Goal: Register for event/course

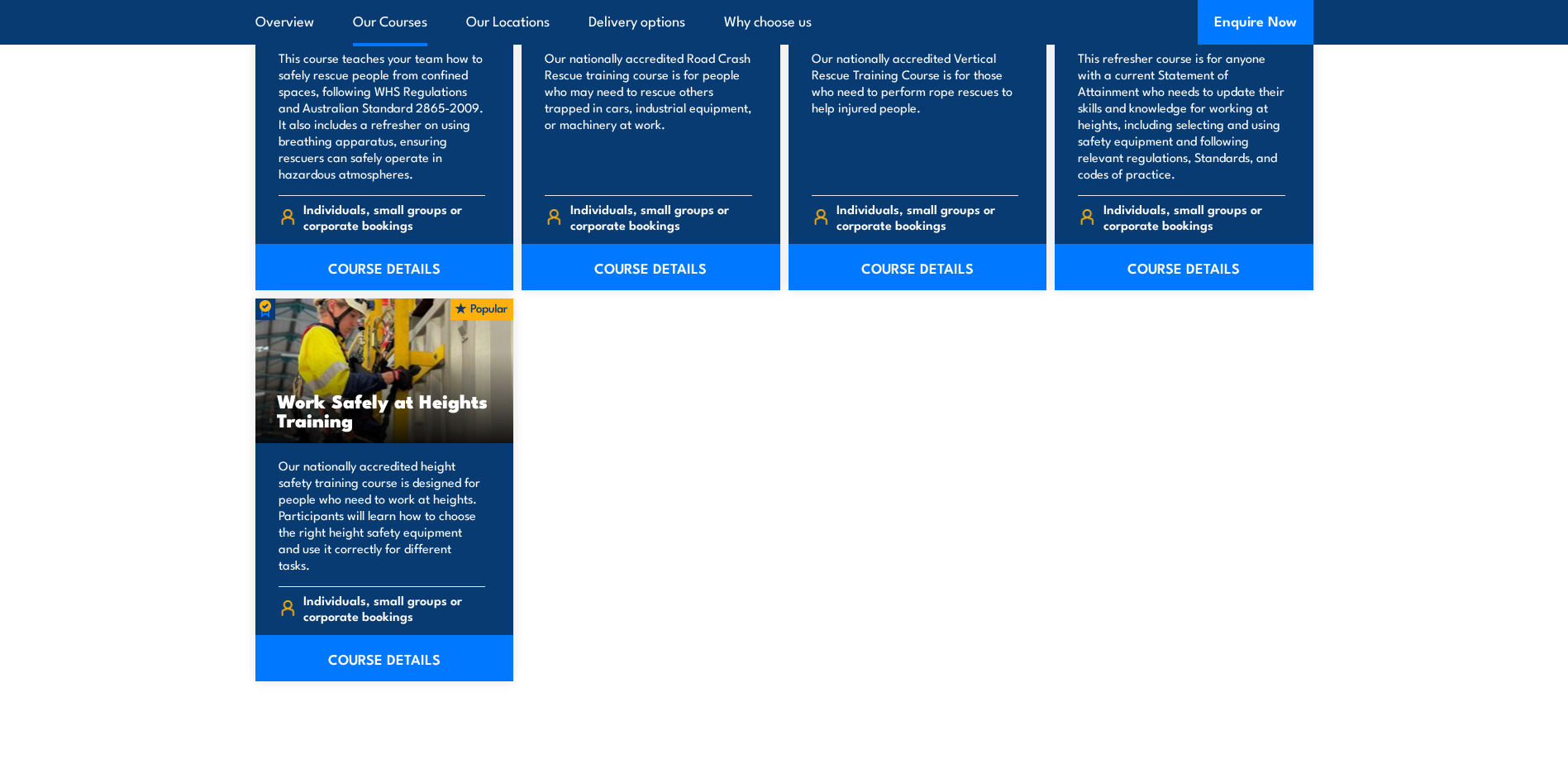
scroll to position [1984, 0]
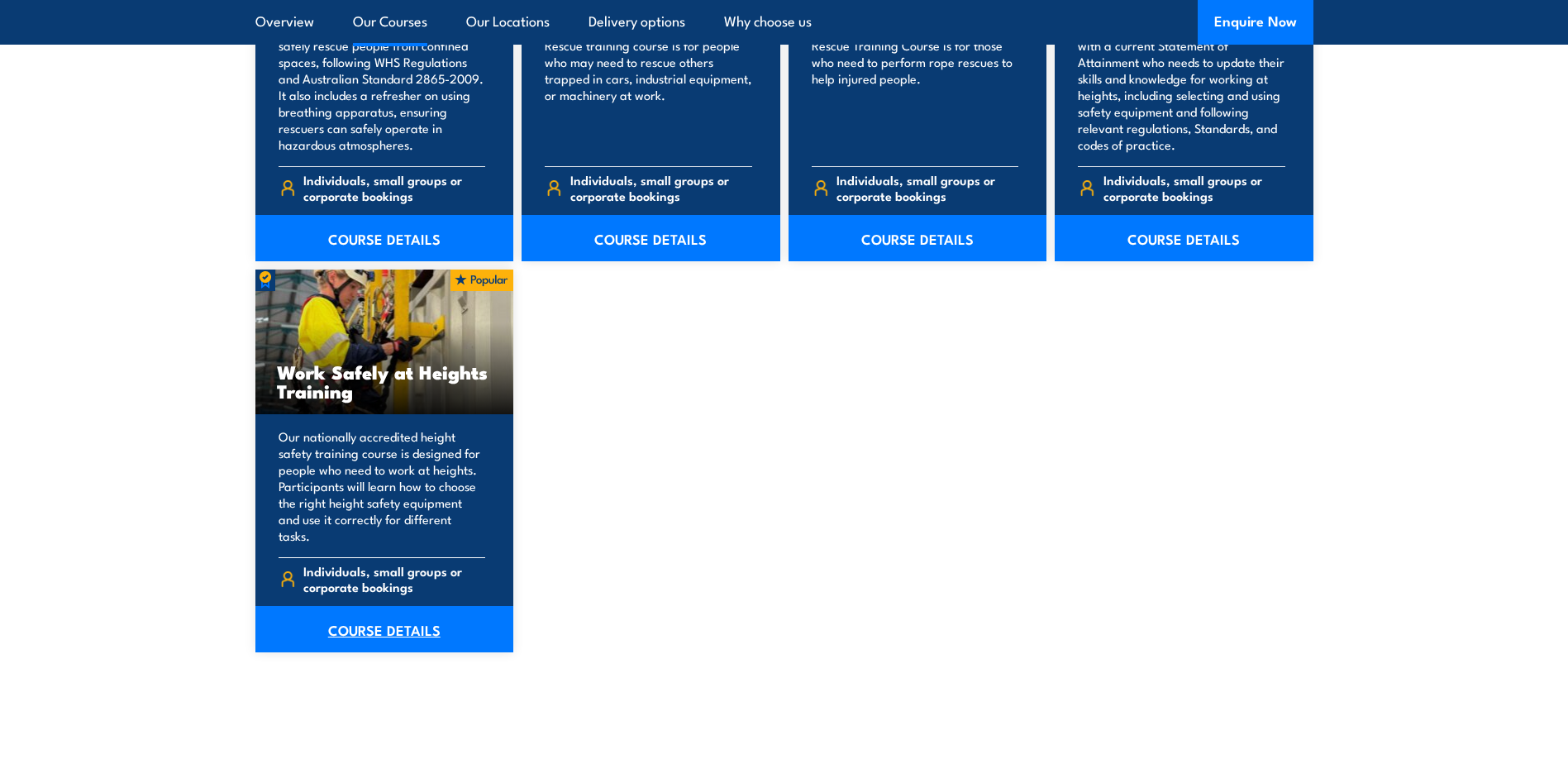
click at [368, 614] on link "COURSE DETAILS" at bounding box center [384, 629] width 259 height 46
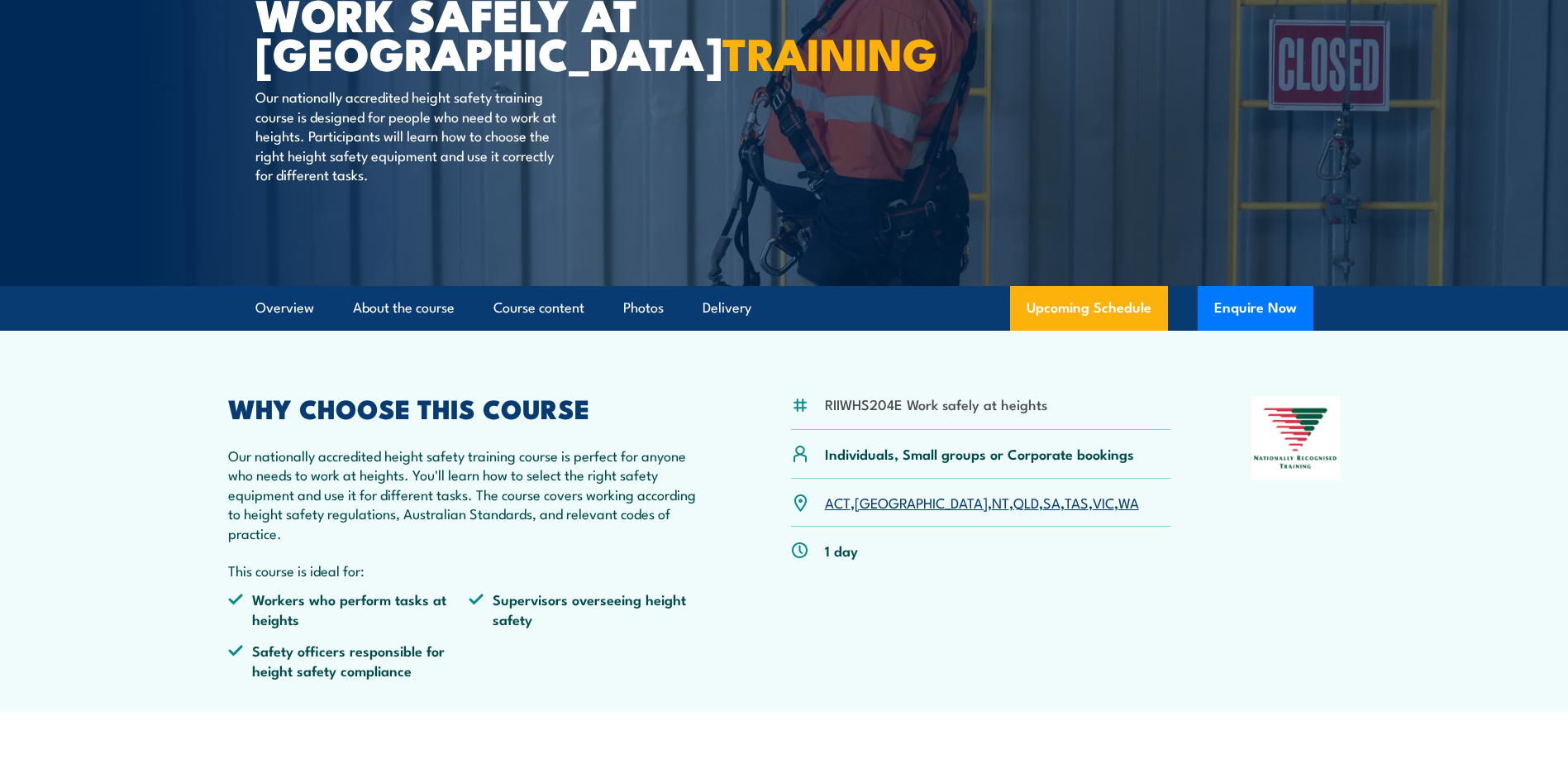
scroll to position [248, 0]
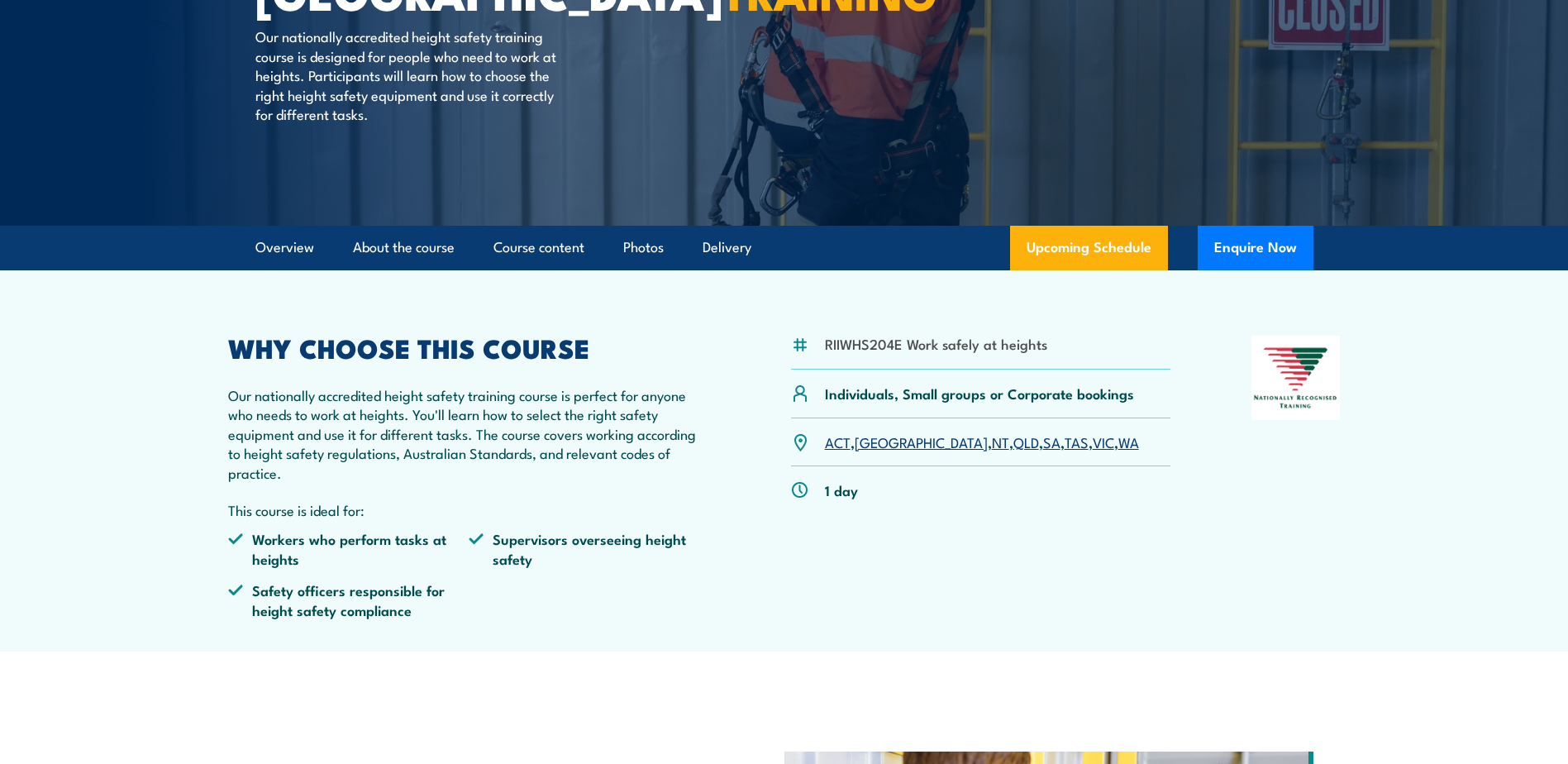
click at [1013, 438] on link "QLD" at bounding box center [1026, 442] width 25 height 20
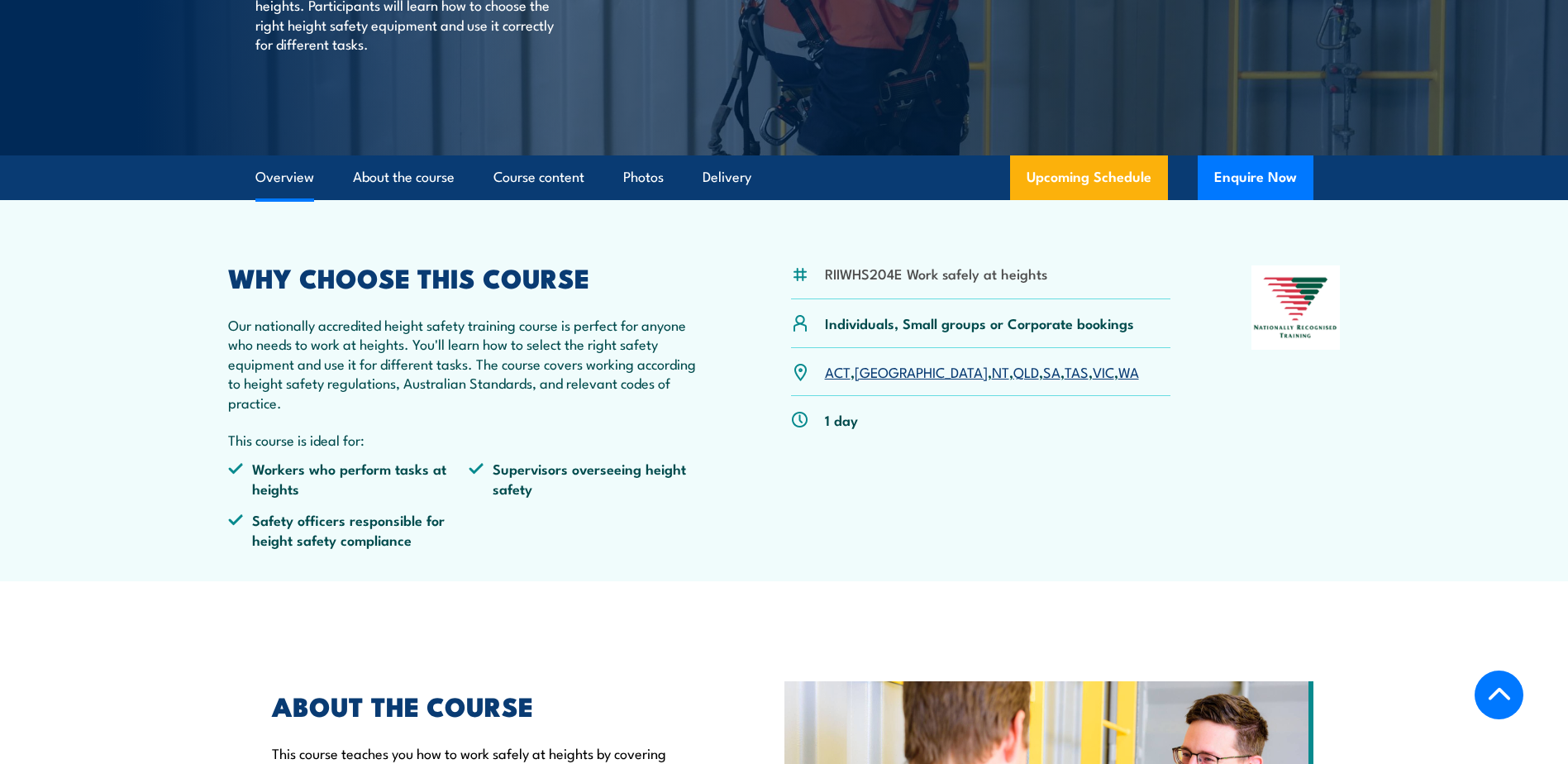
scroll to position [382, 0]
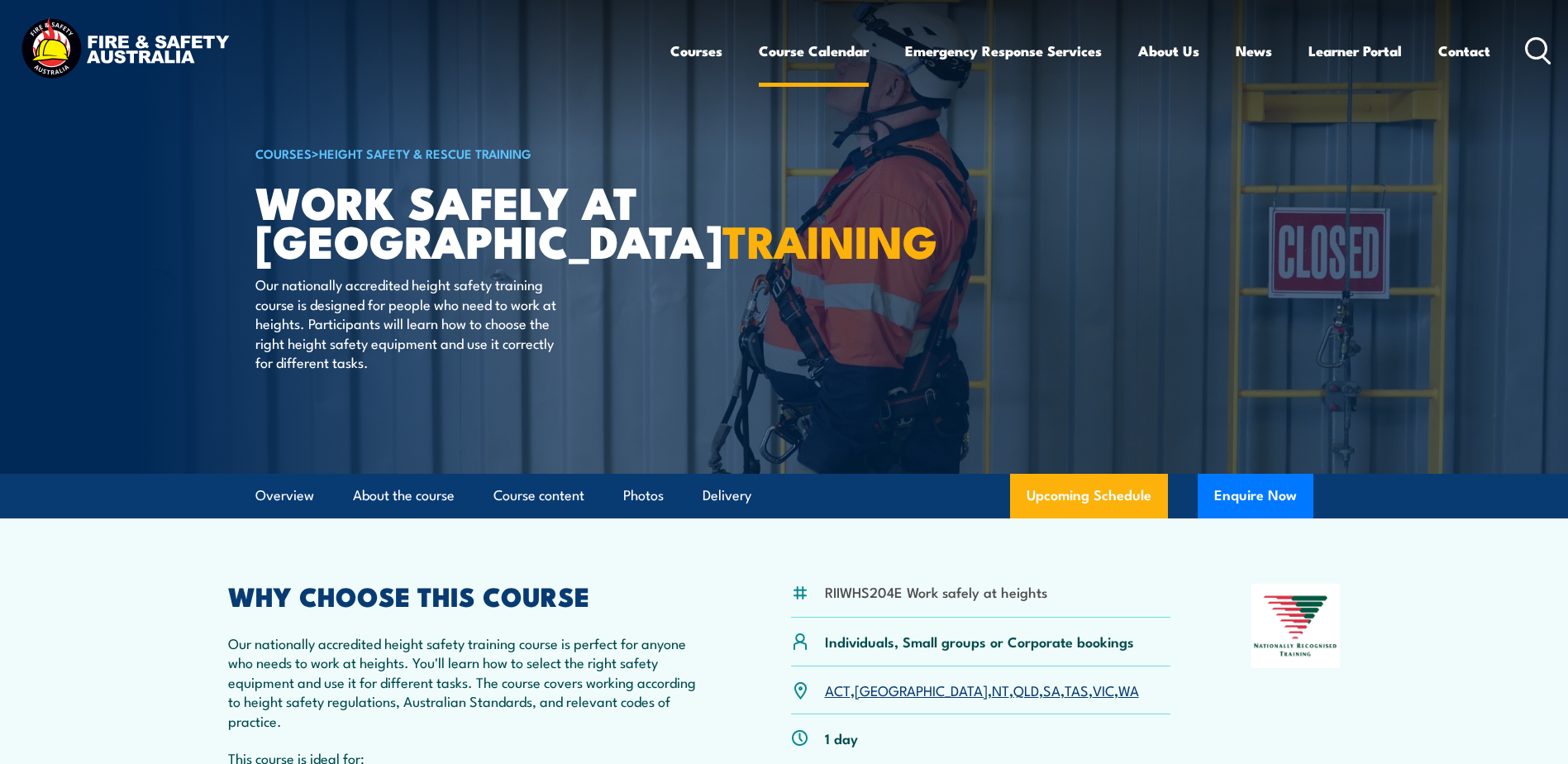
click at [789, 49] on link "Course Calendar" at bounding box center [814, 51] width 110 height 44
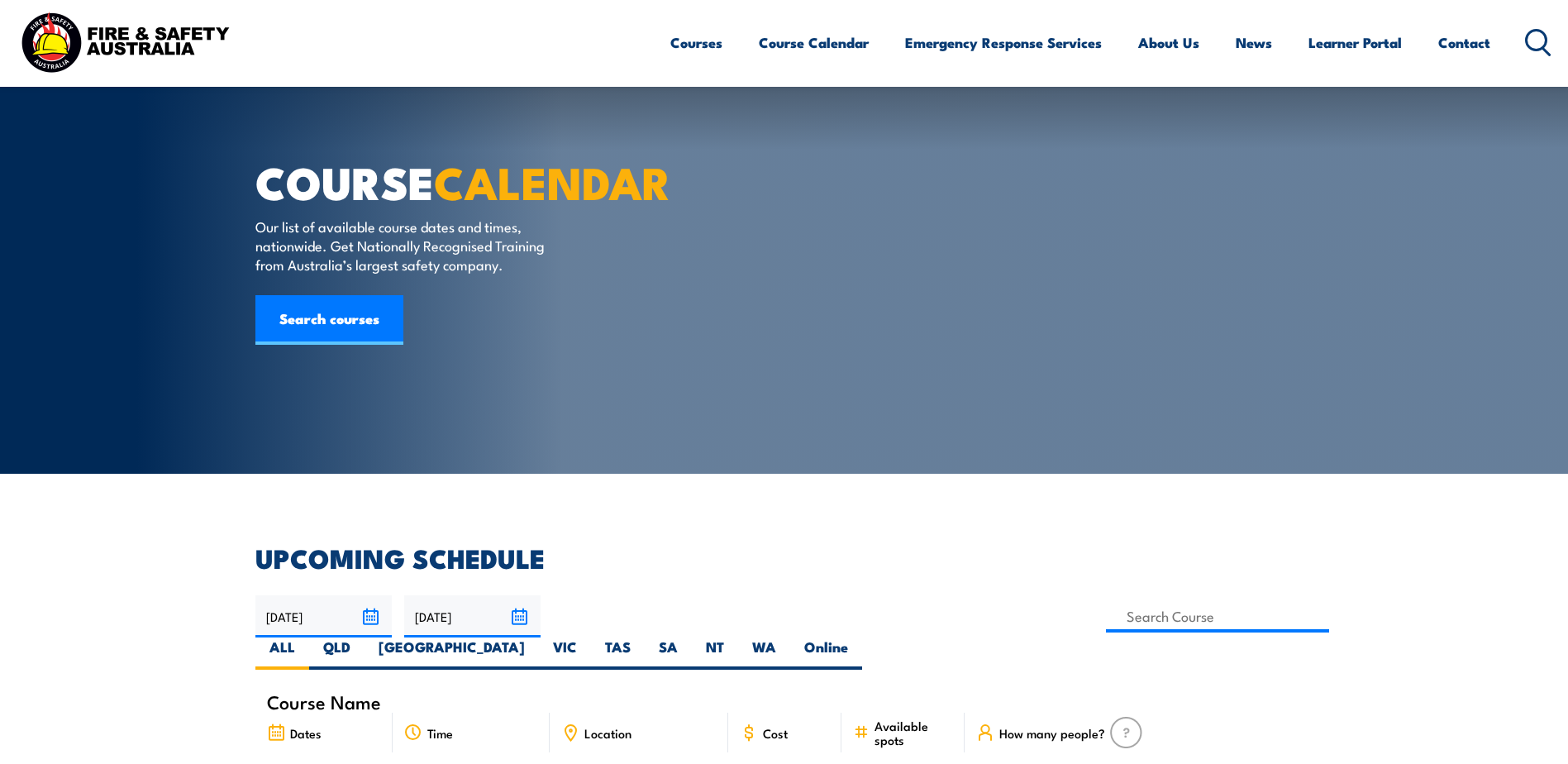
click at [364, 638] on label "QLD" at bounding box center [337, 654] width 56 height 32
click at [361, 638] on input "QLD" at bounding box center [356, 643] width 11 height 11
radio input "true"
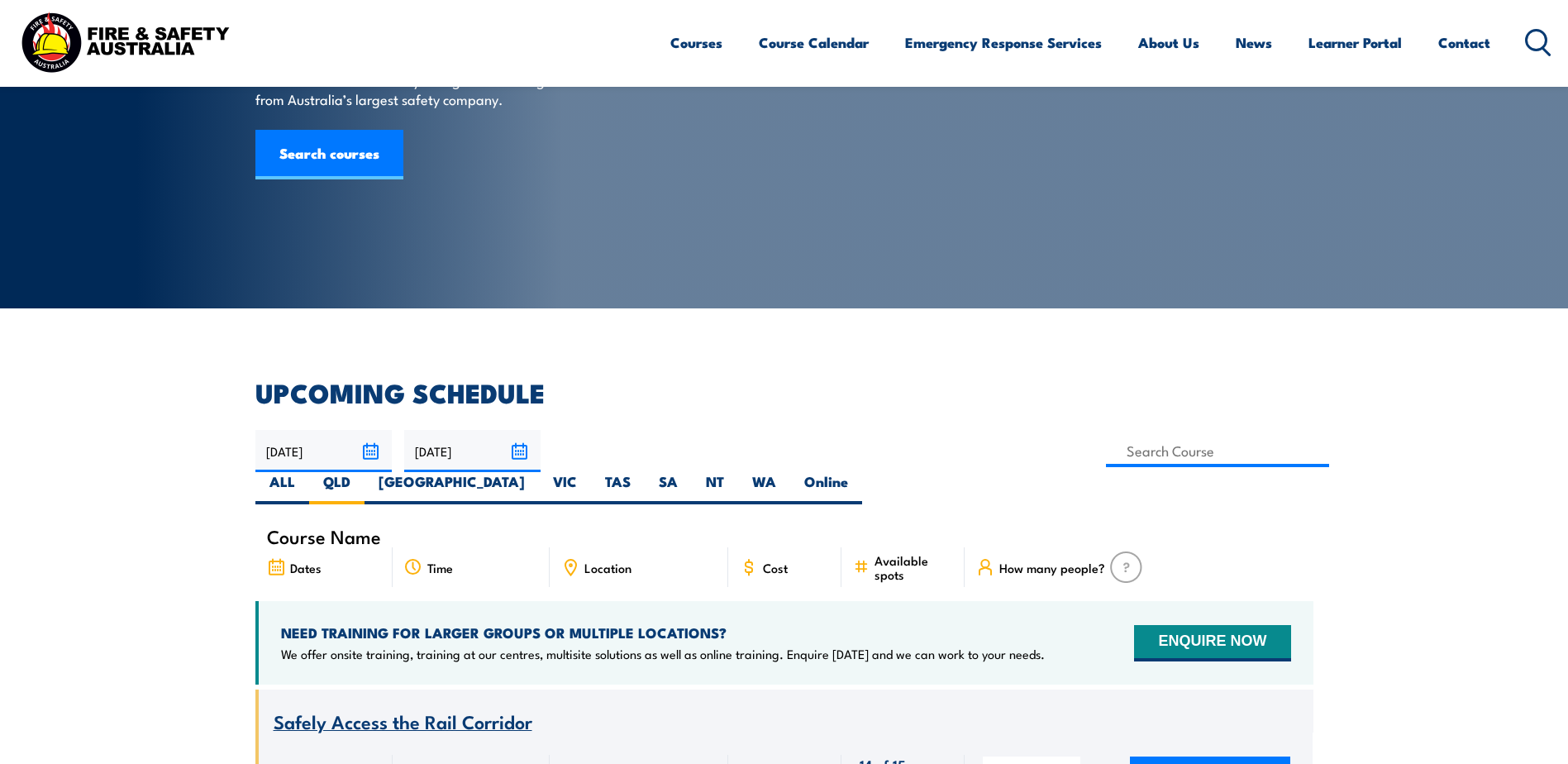
scroll to position [248, 0]
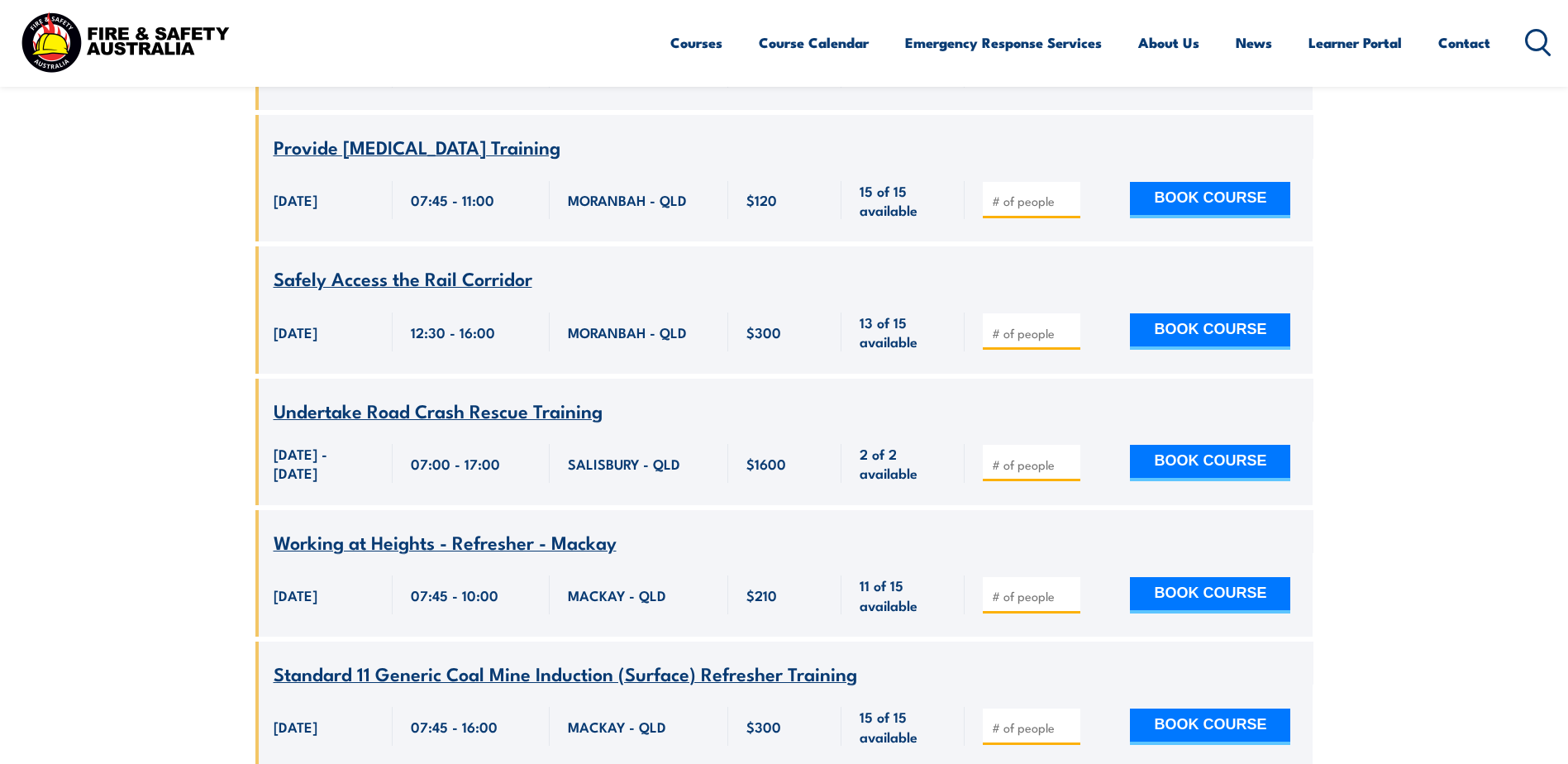
scroll to position [5010, 0]
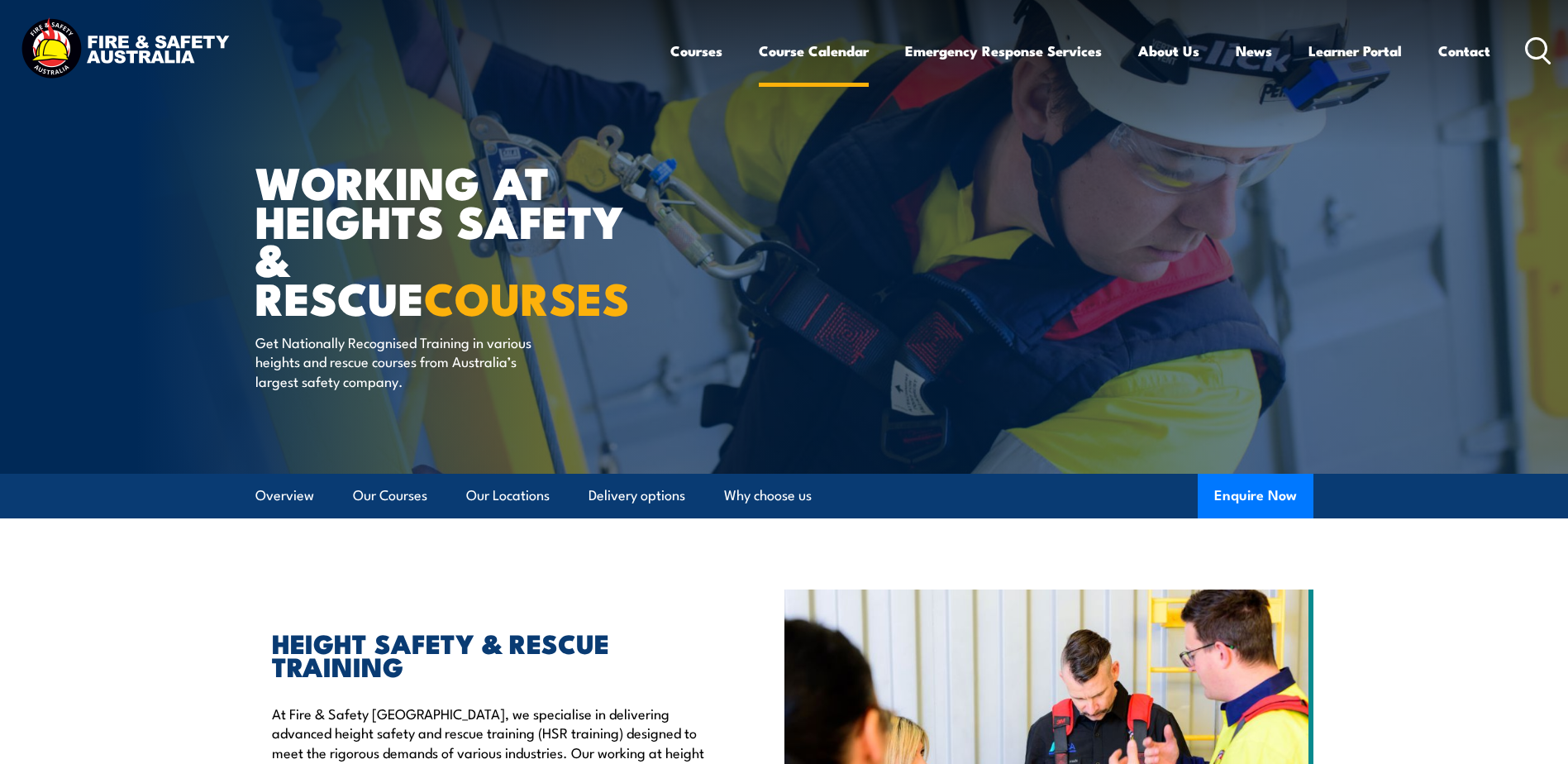
click at [820, 51] on link "Course Calendar" at bounding box center [814, 51] width 110 height 44
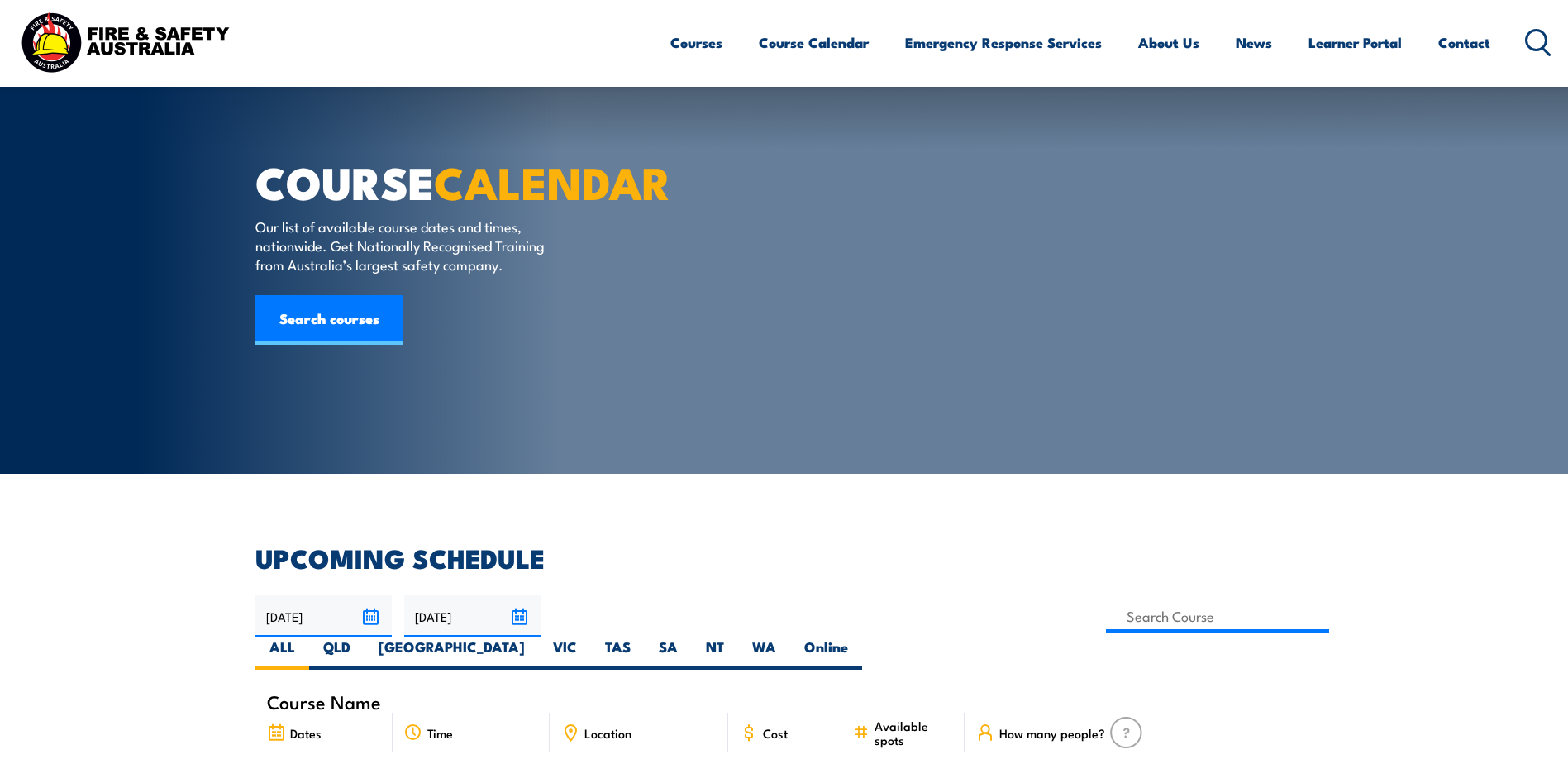
scroll to position [248, 0]
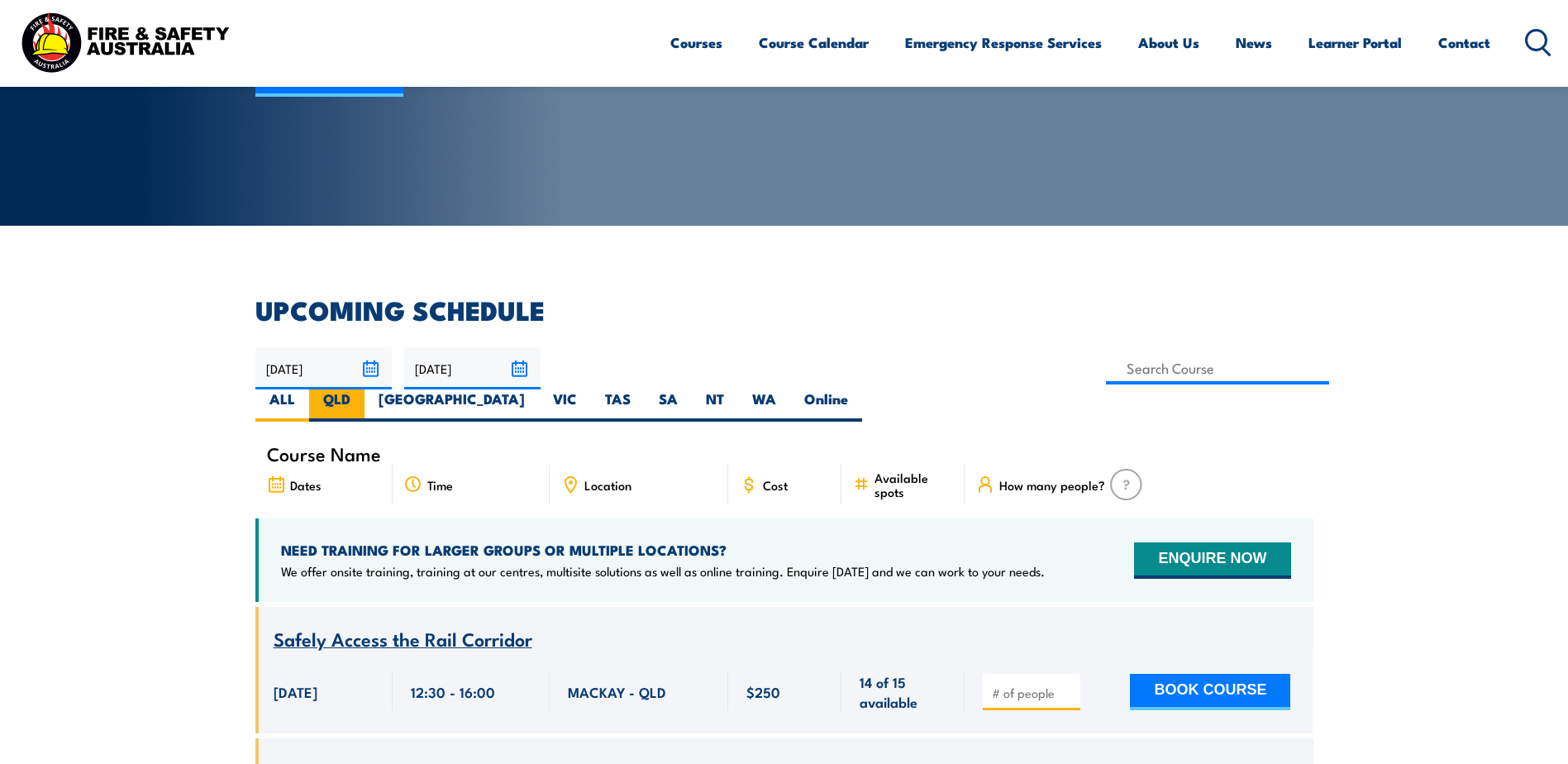
click at [364, 390] on label "QLD" at bounding box center [337, 406] width 56 height 32
click at [361, 390] on input "QLD" at bounding box center [356, 395] width 11 height 11
radio input "true"
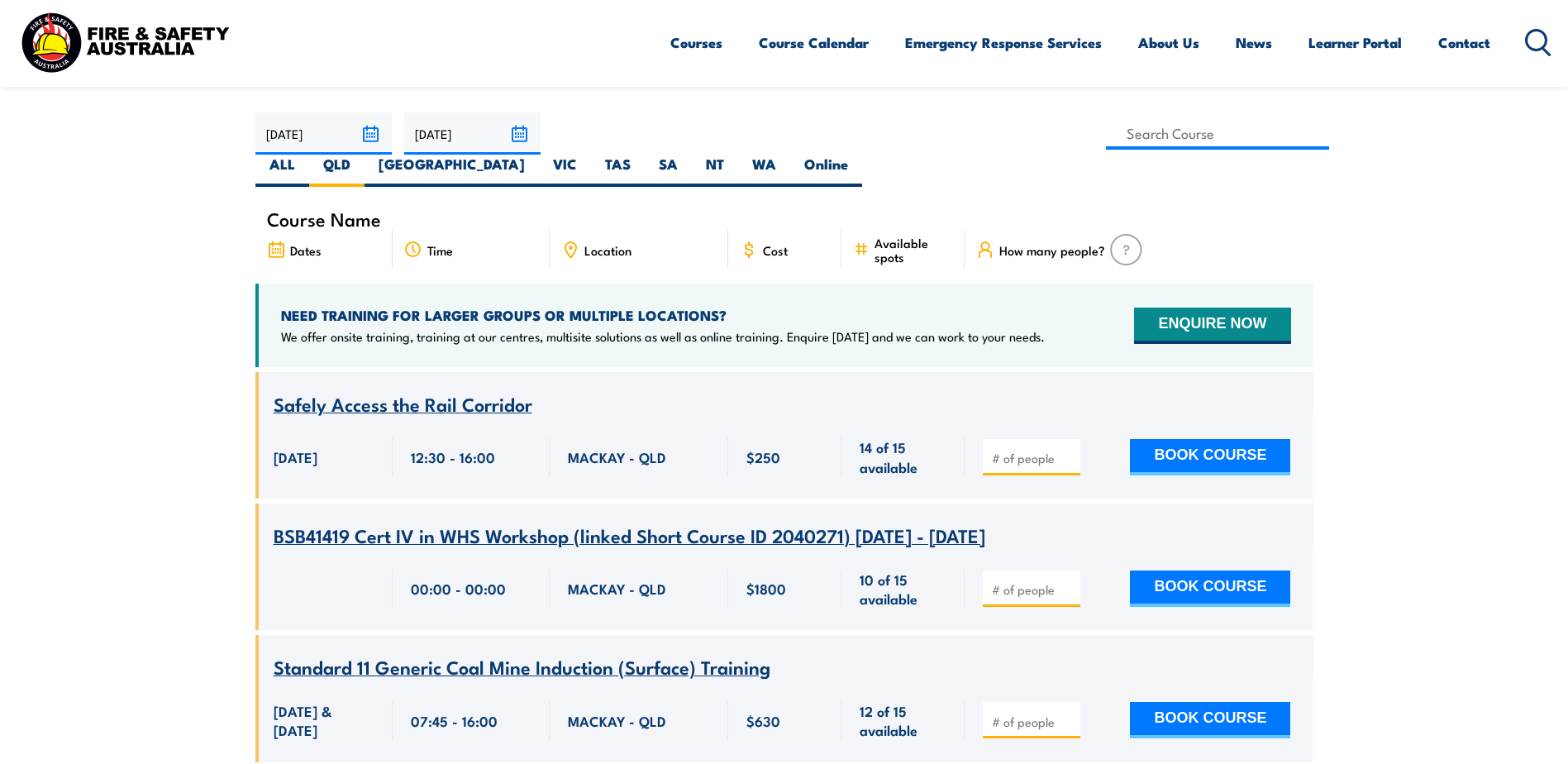
scroll to position [413, 0]
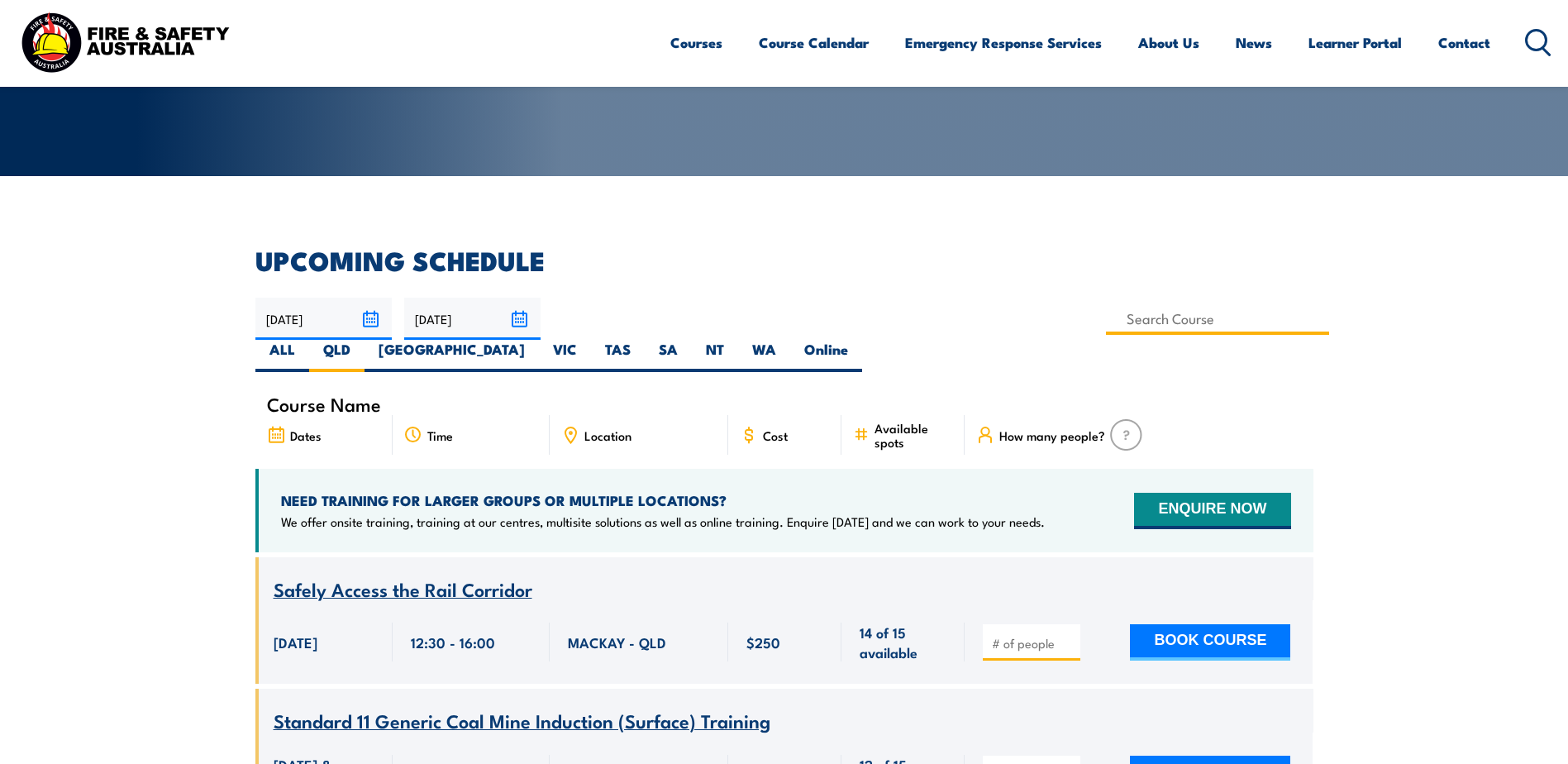
click at [1106, 317] on input at bounding box center [1218, 319] width 224 height 32
type input "Work Safely at Heights Training"
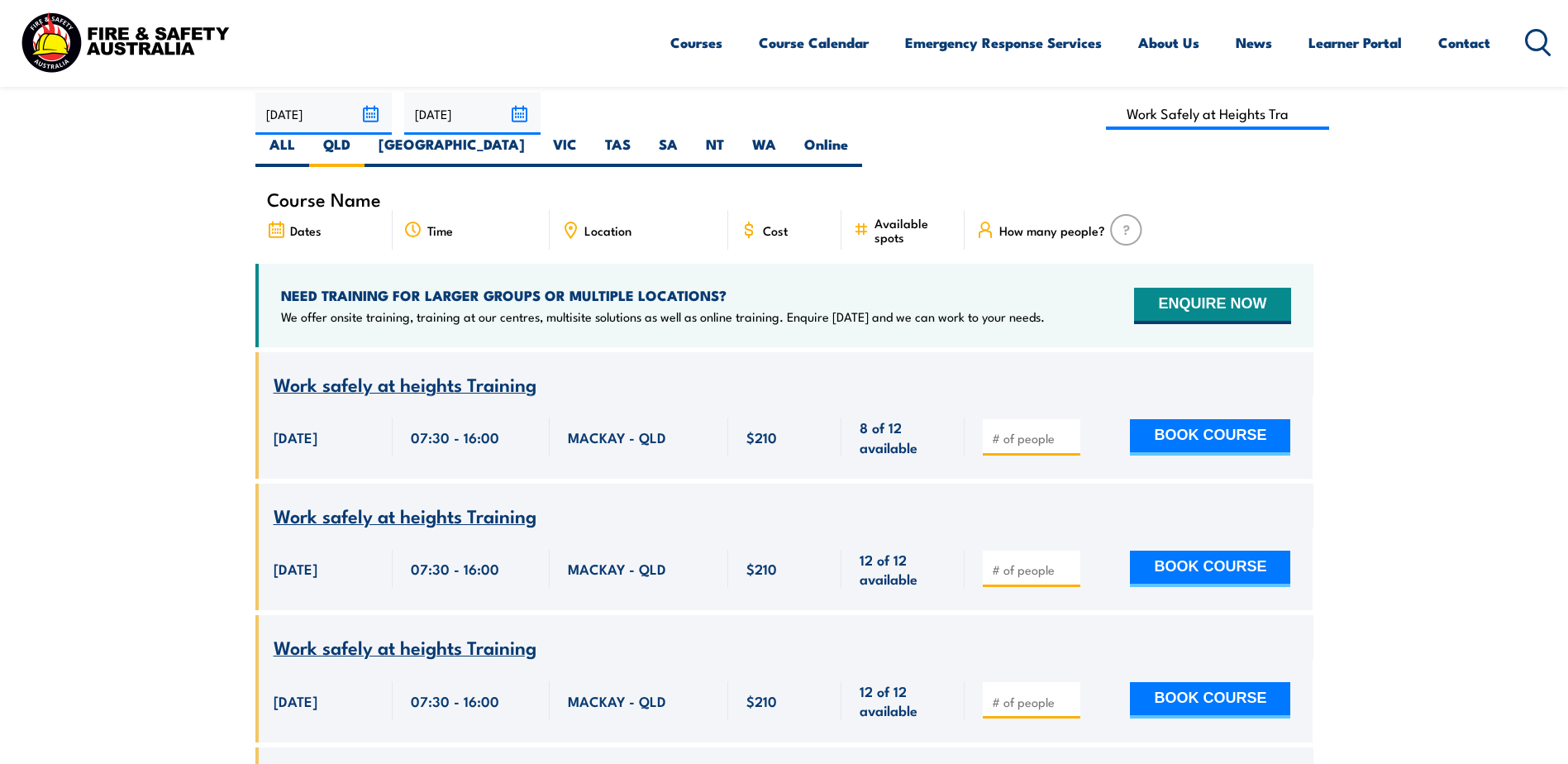
scroll to position [463, 0]
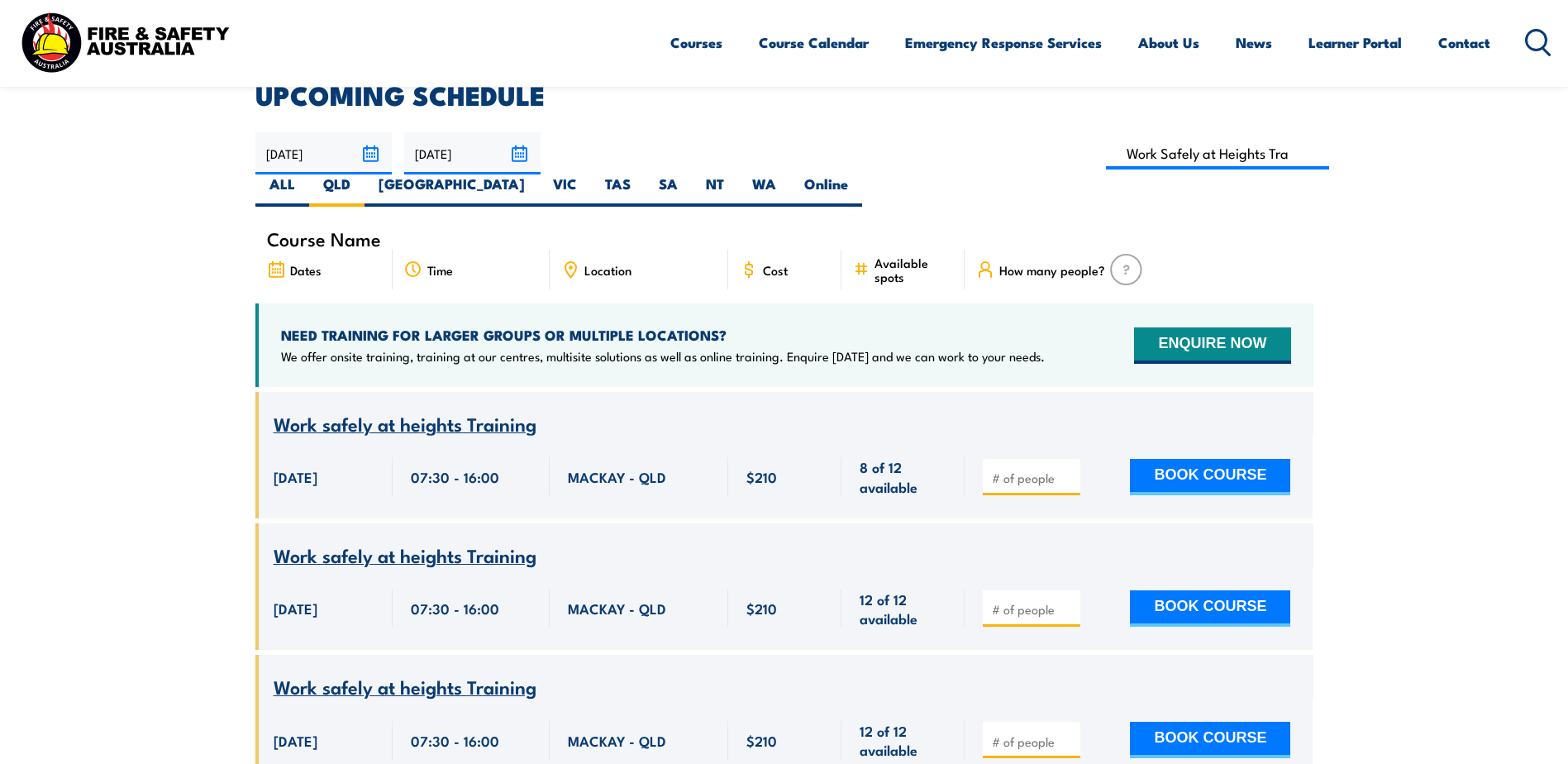
click at [432, 409] on span "Work safely at heights Training" at bounding box center [405, 422] width 263 height 28
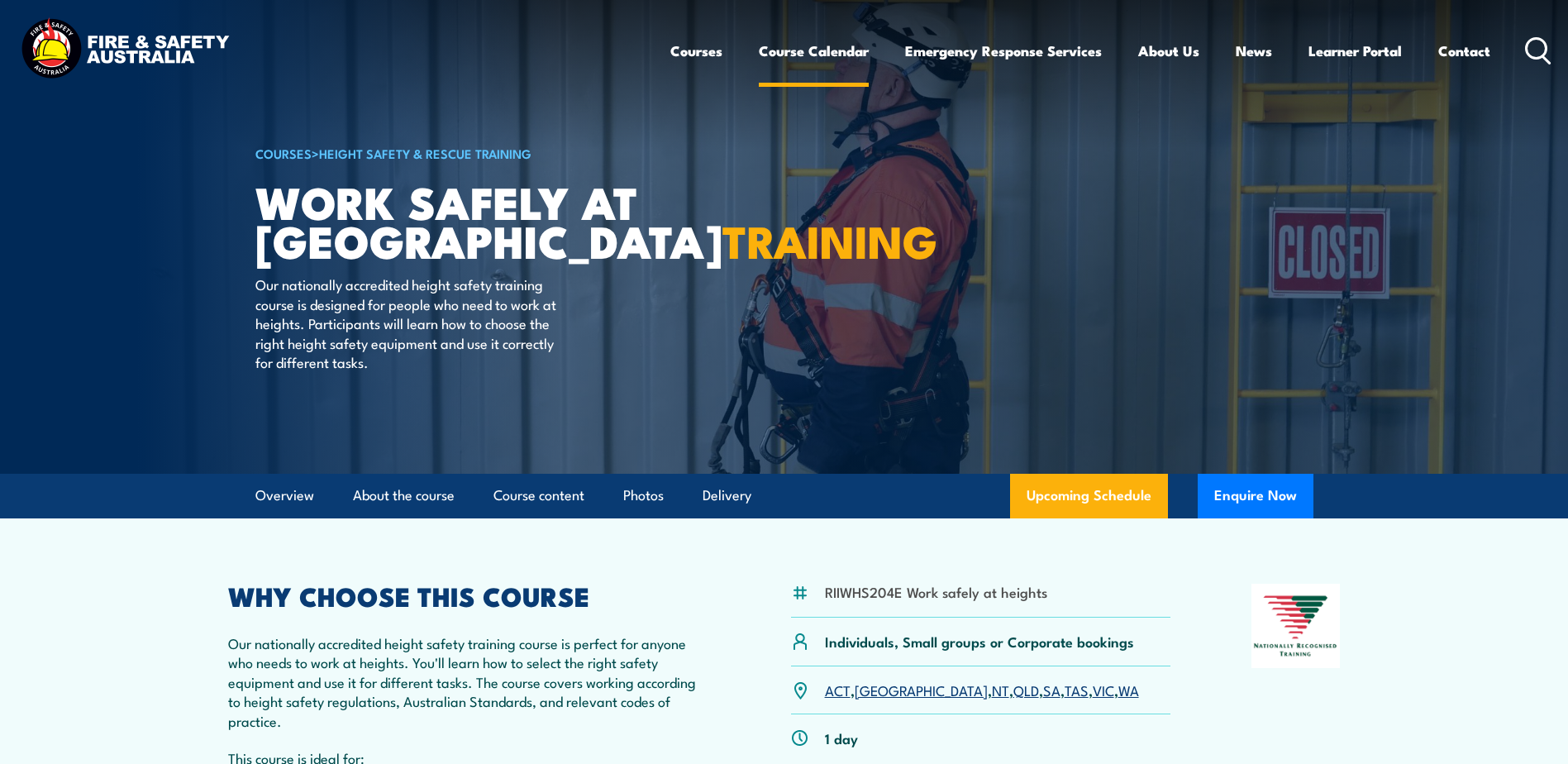
click at [835, 53] on link "Course Calendar" at bounding box center [814, 51] width 110 height 44
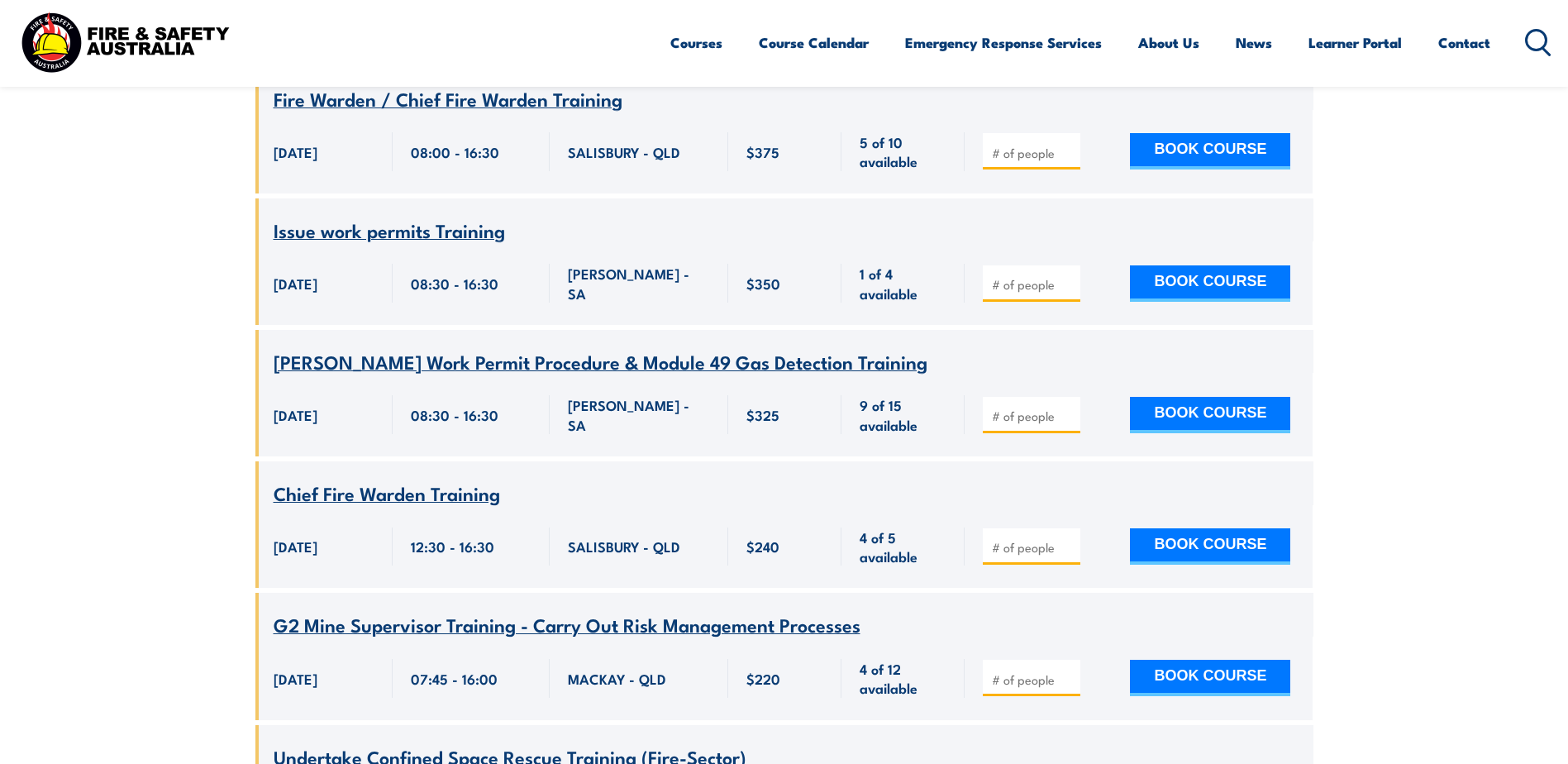
scroll to position [4464, 0]
